Goal: Entertainment & Leisure: Consume media (video, audio)

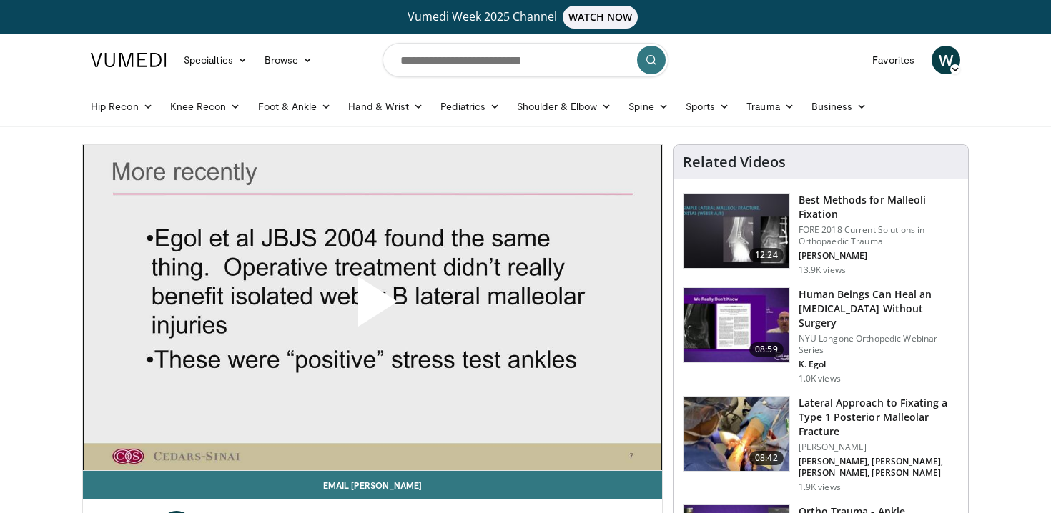
click at [830, 220] on h3 "Best Methods for Malleoli Fixation" at bounding box center [878, 207] width 161 height 29
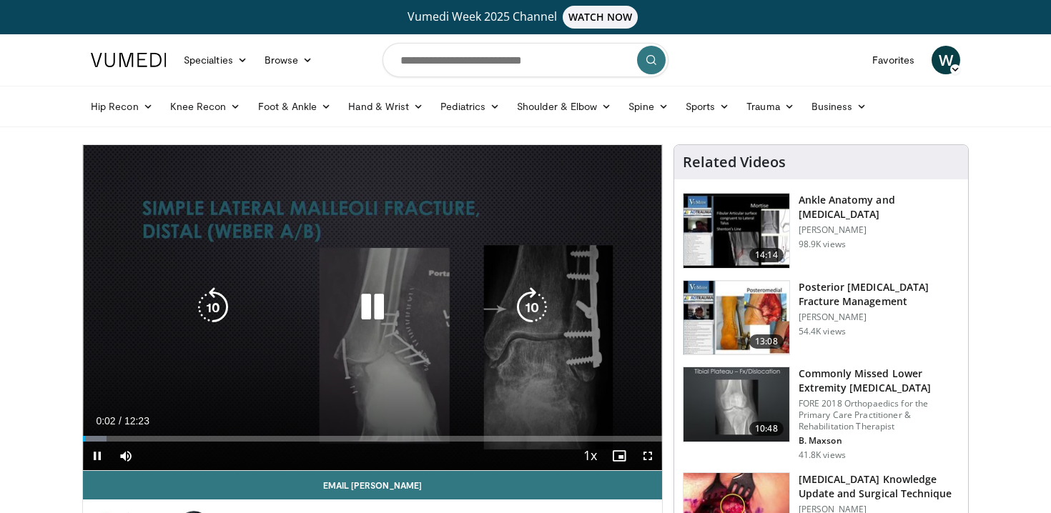
click at [375, 305] on icon "Video Player" at bounding box center [372, 307] width 40 height 40
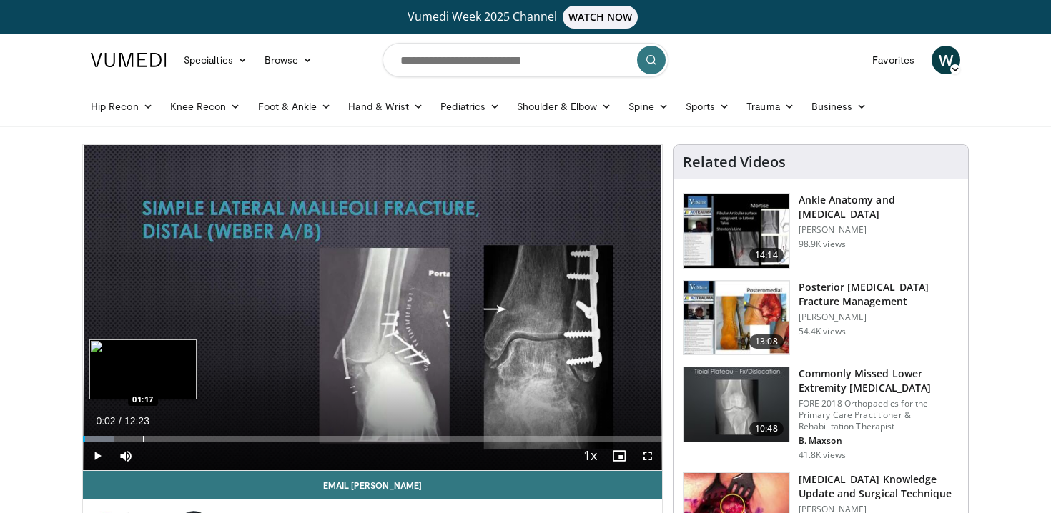
click at [143, 440] on div "Loaded : 5.33% 00:02 01:17" at bounding box center [372, 439] width 579 height 6
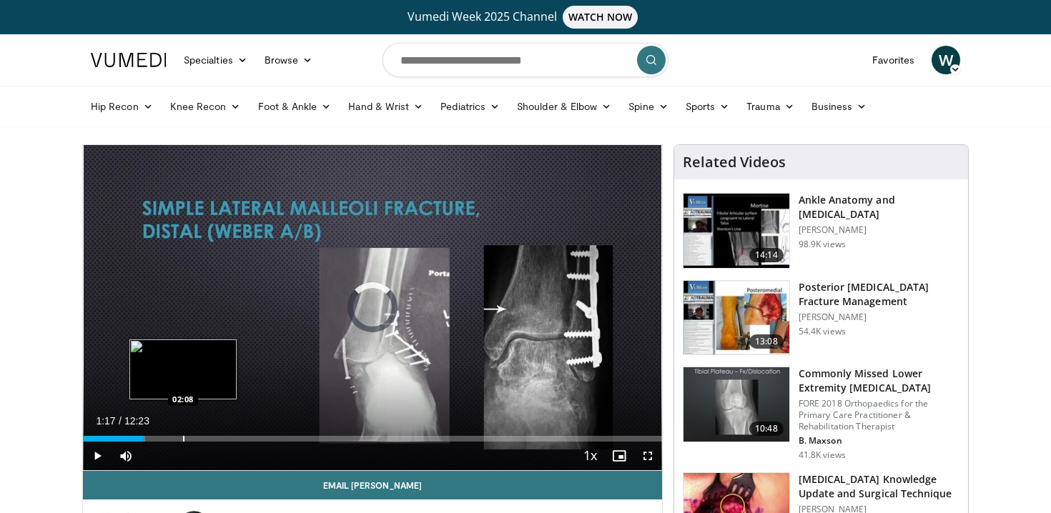
click at [183, 440] on div "Progress Bar" at bounding box center [183, 439] width 1 height 6
click at [223, 442] on div "Progress Bar" at bounding box center [223, 439] width 1 height 6
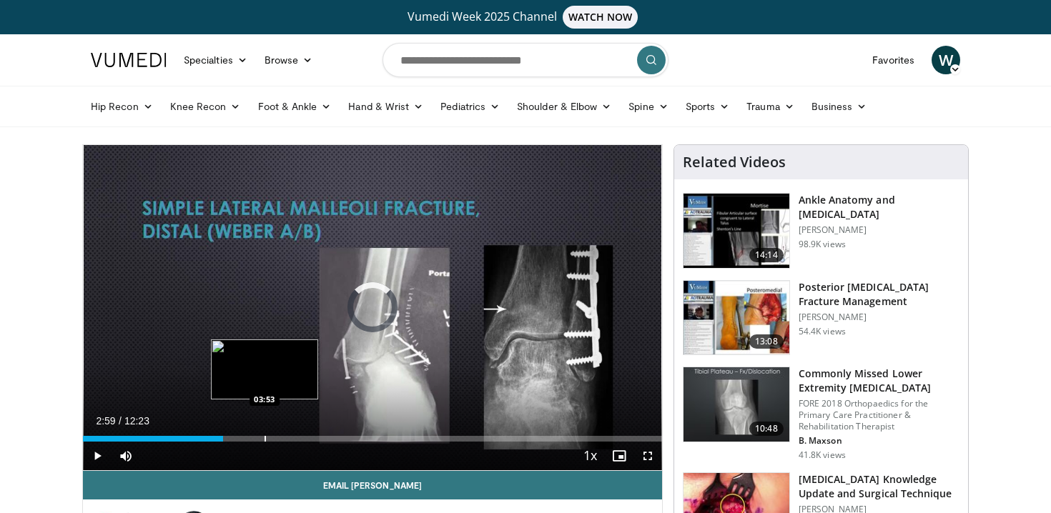
click at [264, 441] on div "Loaded : 0.00% 02:59 03:53" at bounding box center [372, 439] width 579 height 6
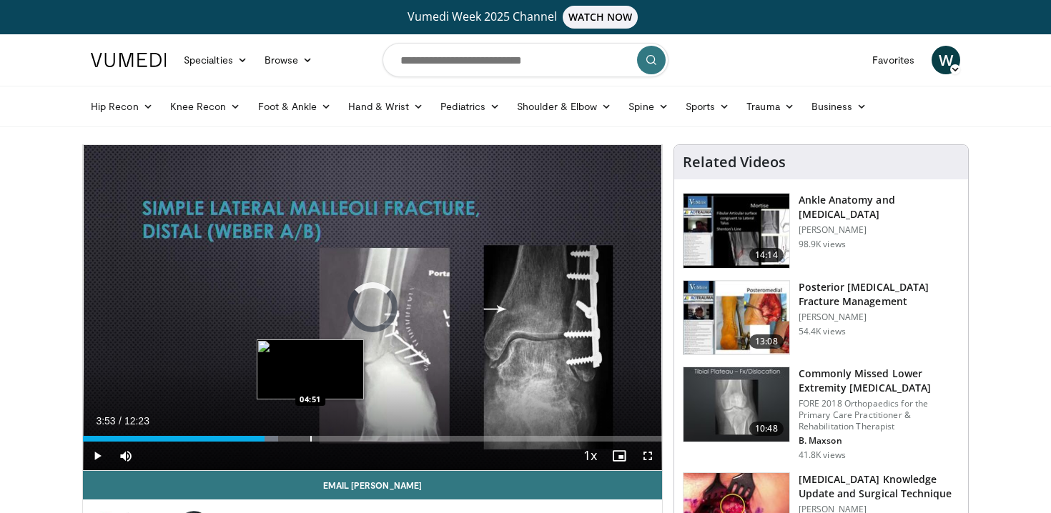
click at [310, 439] on div "Loaded : 33.66% 03:53 04:51" at bounding box center [372, 439] width 579 height 6
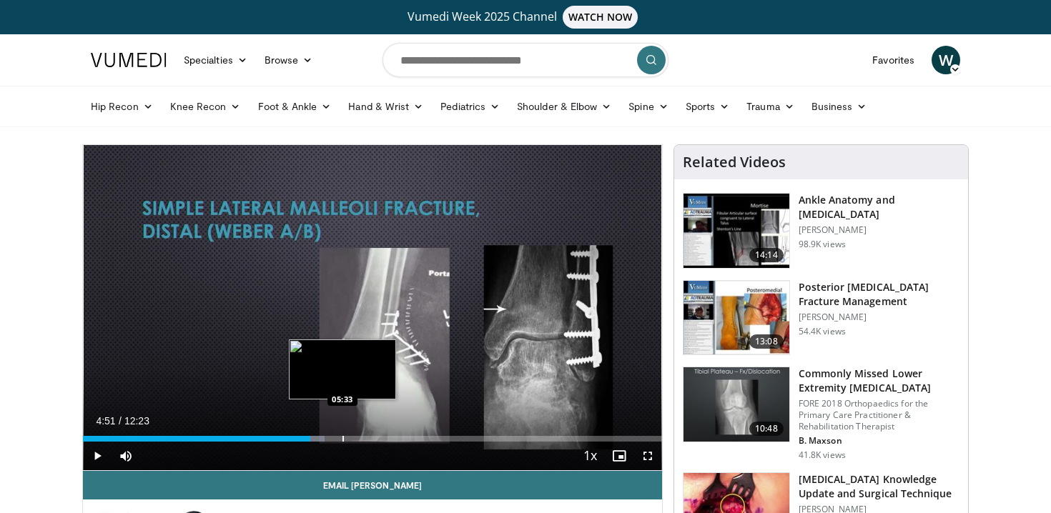
click at [342, 438] on div "Progress Bar" at bounding box center [342, 439] width 1 height 6
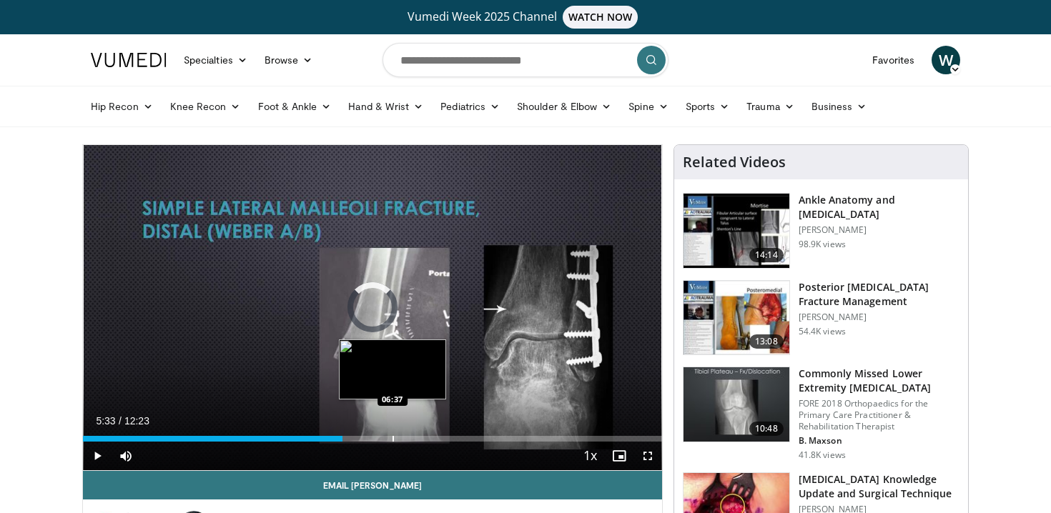
click at [392, 439] on div "Progress Bar" at bounding box center [392, 439] width 1 height 6
click at [405, 438] on div "Loaded : 56.56% 06:37 06:52" at bounding box center [372, 439] width 579 height 6
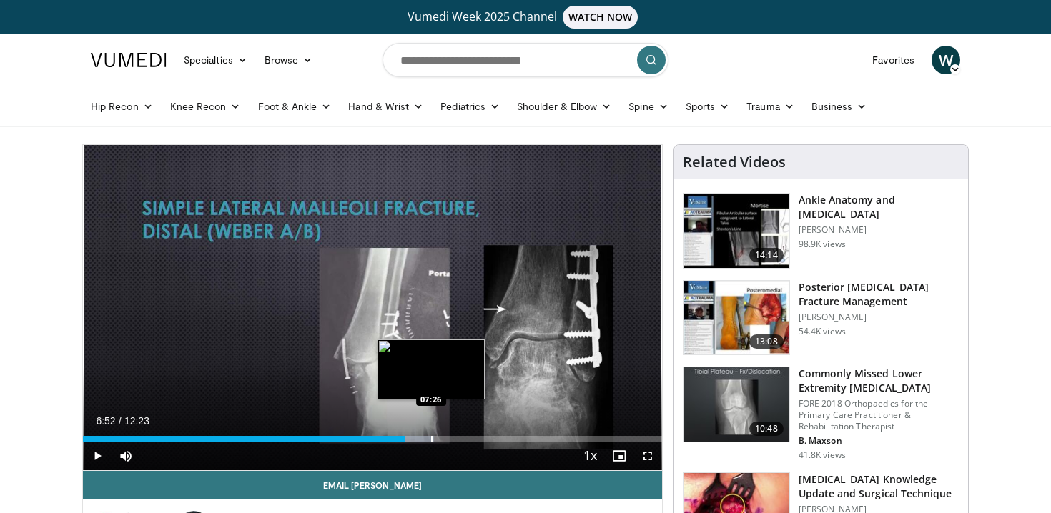
click at [431, 441] on div "Progress Bar" at bounding box center [431, 439] width 1 height 6
click at [461, 439] on div "Loaded : 63.29% 07:26 08:04" at bounding box center [372, 439] width 579 height 6
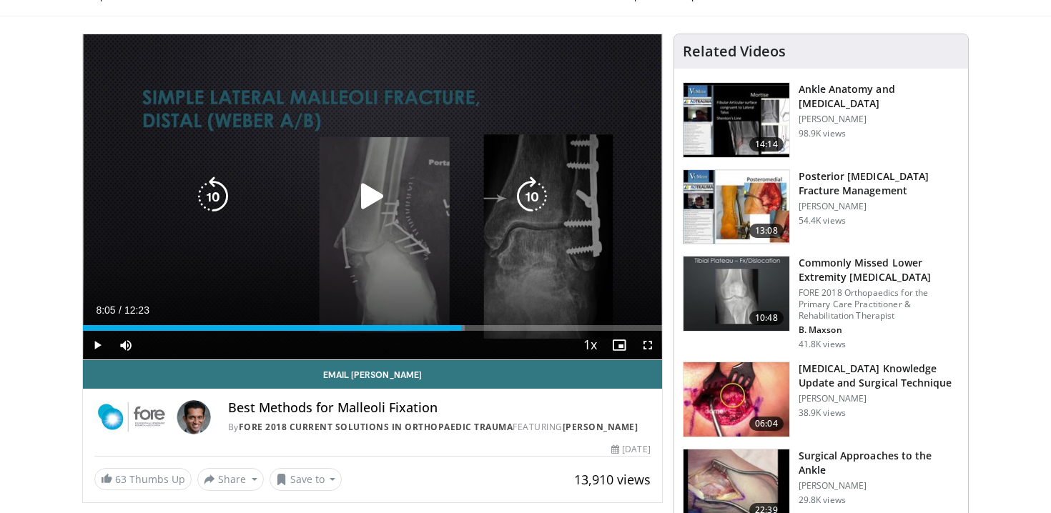
scroll to position [113, 0]
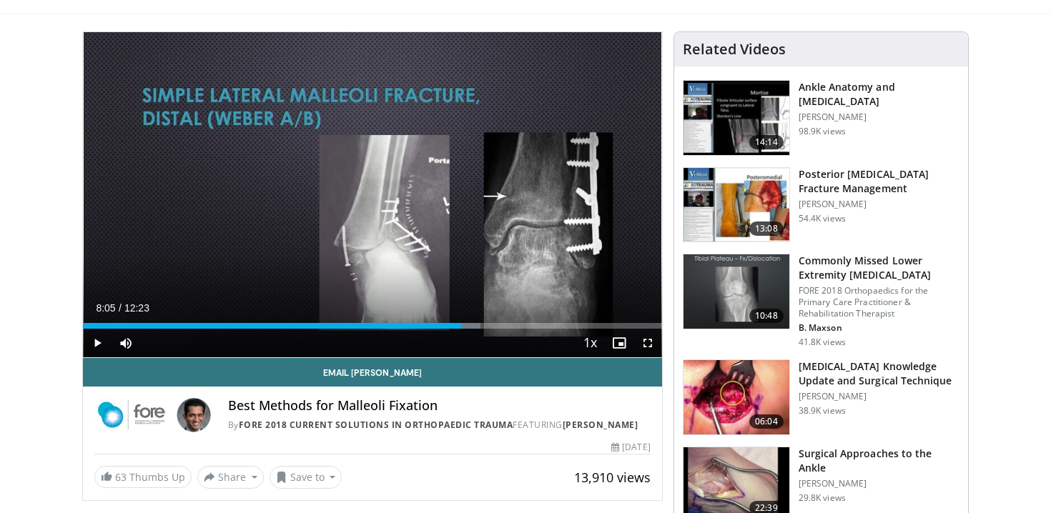
click at [834, 381] on h3 "[MEDICAL_DATA] Knowledge Update and Surgical Technique" at bounding box center [878, 373] width 161 height 29
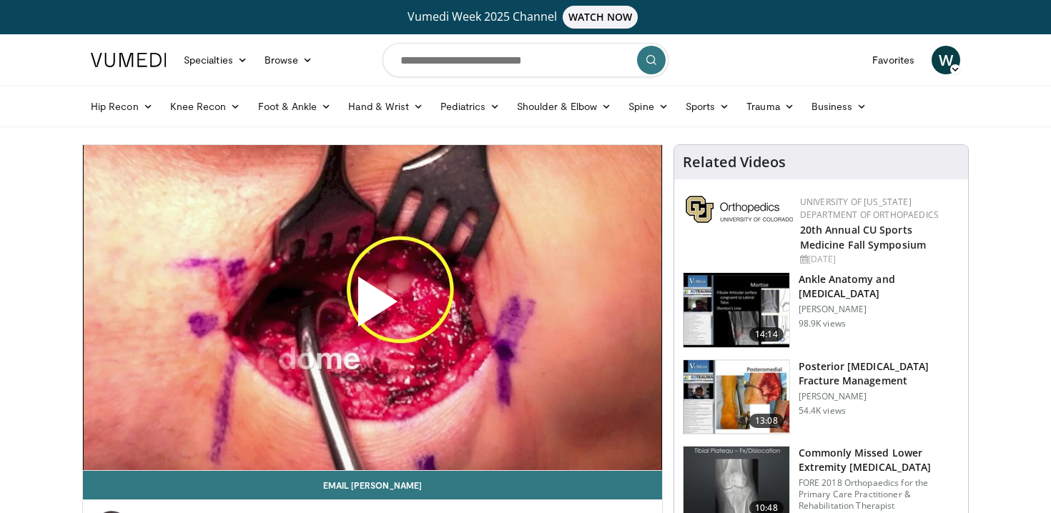
click at [372, 307] on span "Video Player" at bounding box center [372, 307] width 0 height 0
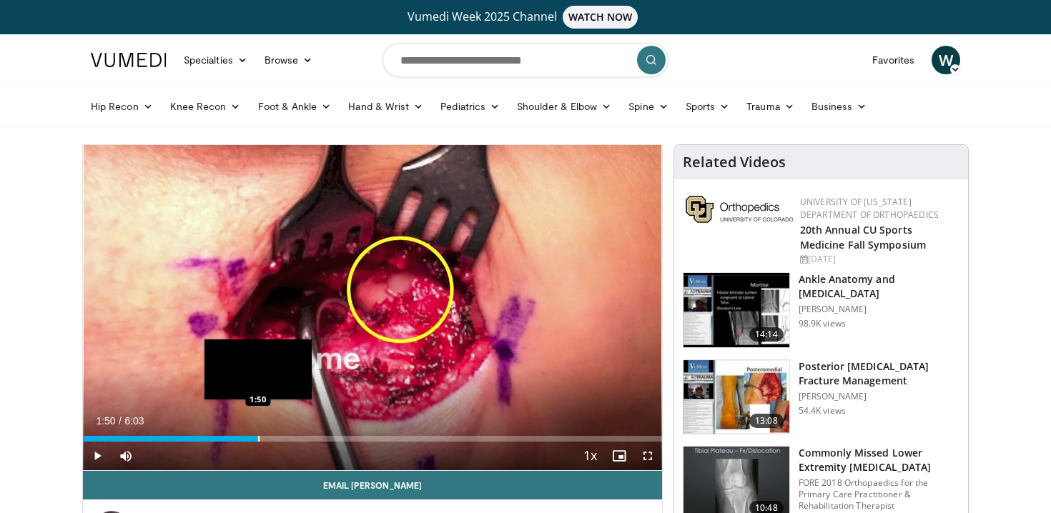
click at [258, 433] on div "Loaded : 10.96% 0:02 1:50" at bounding box center [372, 435] width 579 height 14
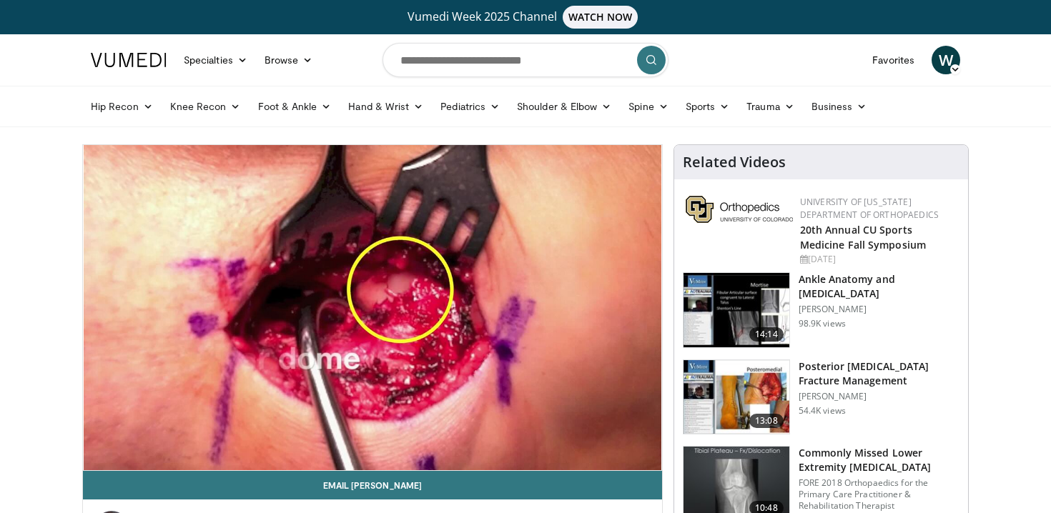
click at [297, 440] on video-js "**********" at bounding box center [372, 308] width 579 height 326
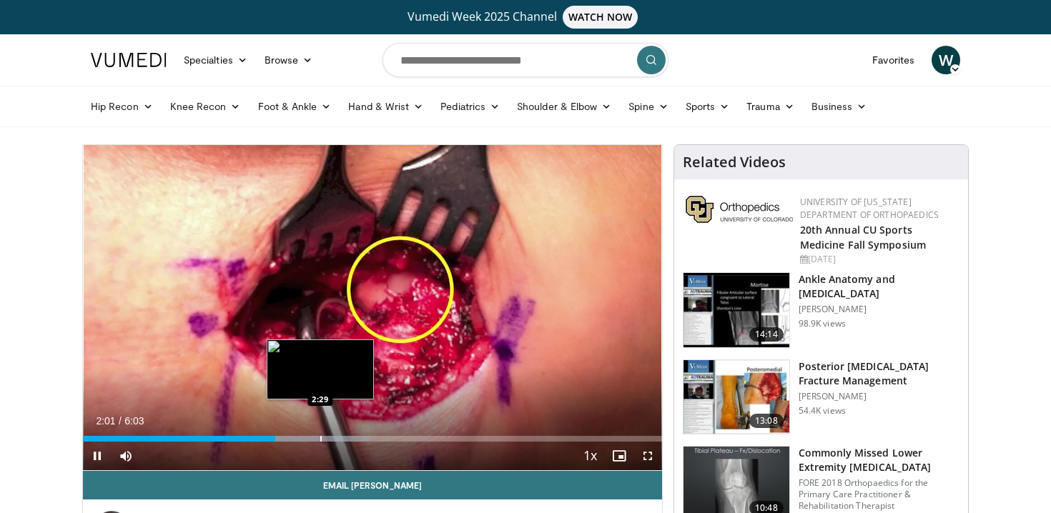
click at [328, 435] on div "Loaded : 49.51% 2:01 2:29" at bounding box center [372, 435] width 579 height 14
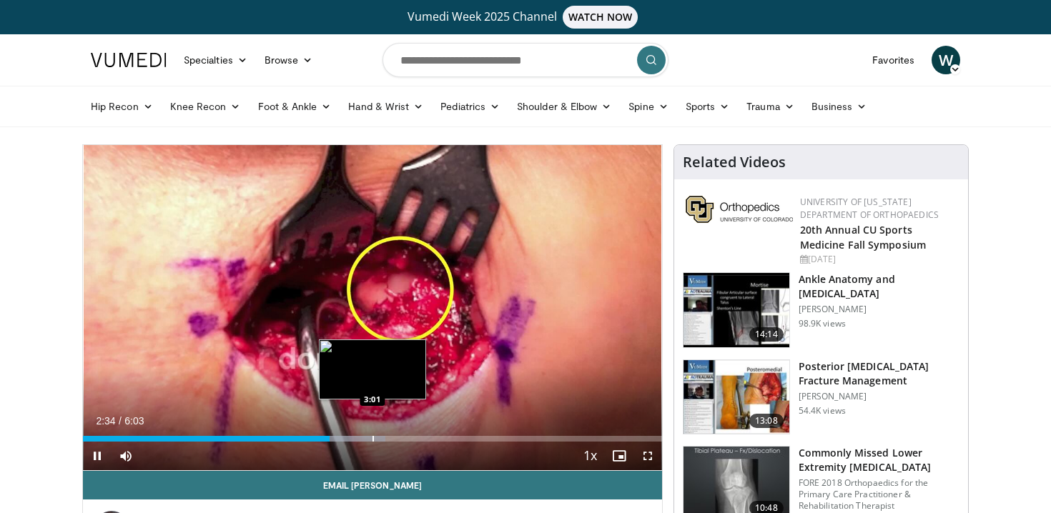
click at [373, 437] on div "Progress Bar" at bounding box center [372, 439] width 1 height 6
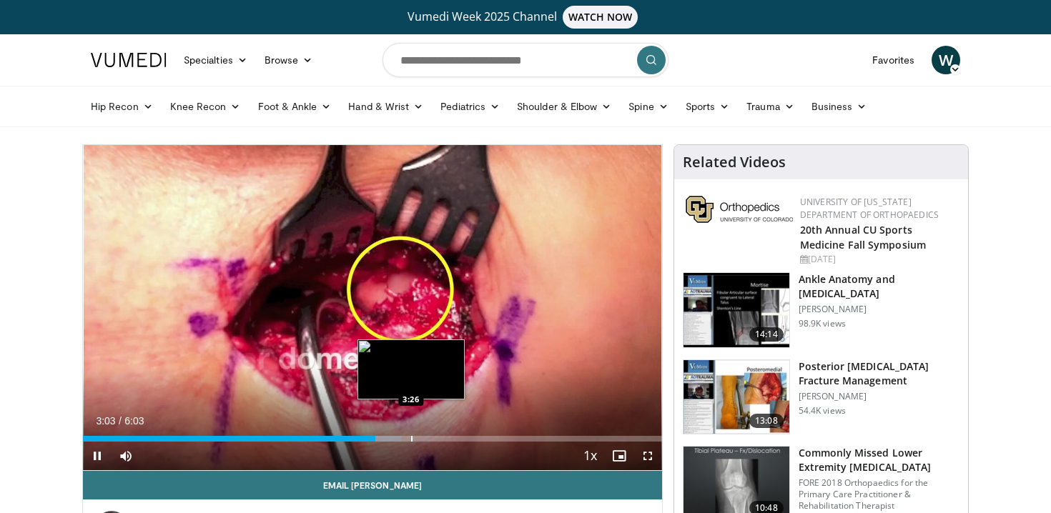
click at [411, 441] on div "Progress Bar" at bounding box center [411, 439] width 1 height 6
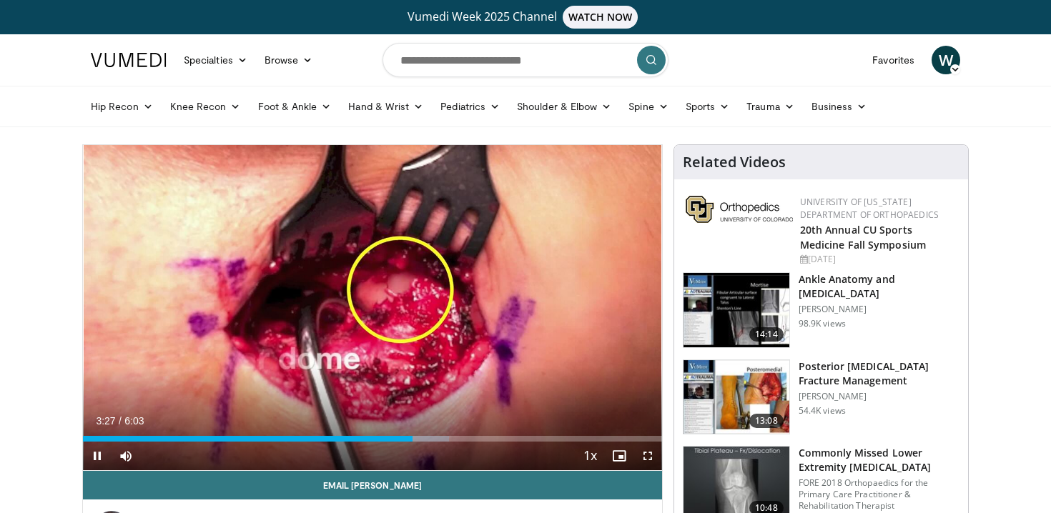
click at [442, 442] on div "Current Time 3:27 / Duration 6:03 Pause Skip Backward Skip Forward Mute Loaded …" at bounding box center [372, 456] width 579 height 29
click at [468, 443] on div "Current Time 3:29 / Duration 6:03 Pause Skip Backward Skip Forward Mute Loaded …" at bounding box center [372, 456] width 579 height 29
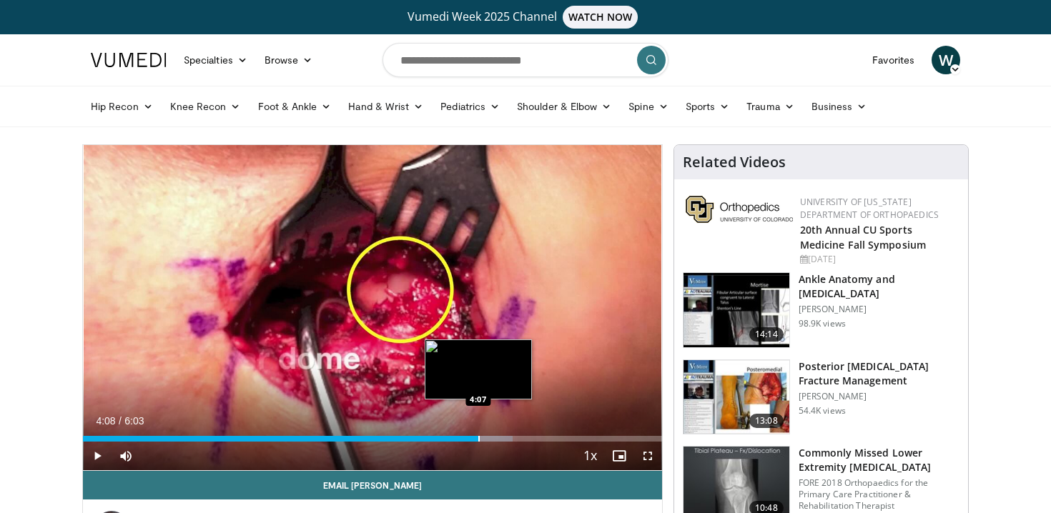
click at [478, 437] on div "Loaded : 74.26% 4:08 4:07" at bounding box center [372, 439] width 579 height 6
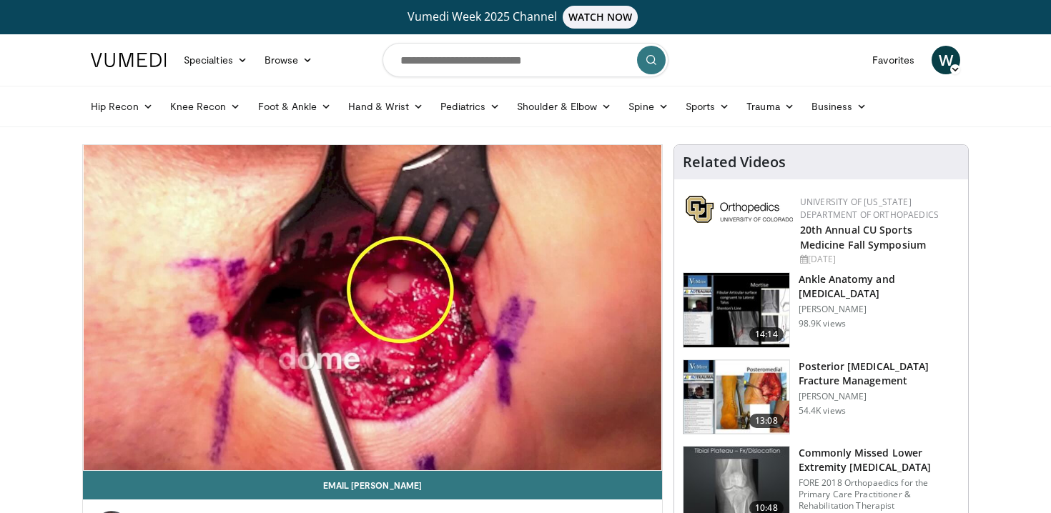
click at [516, 438] on video-js "**********" at bounding box center [372, 308] width 579 height 326
